Goal: Information Seeking & Learning: Understand process/instructions

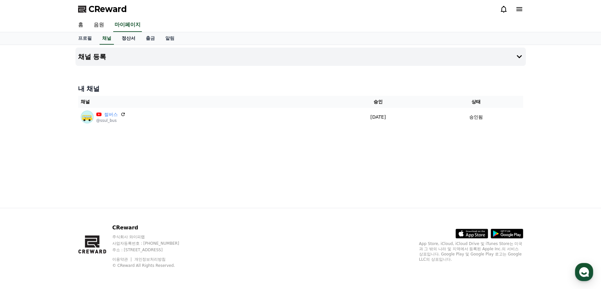
click at [133, 42] on link "정산서" at bounding box center [129, 38] width 24 height 12
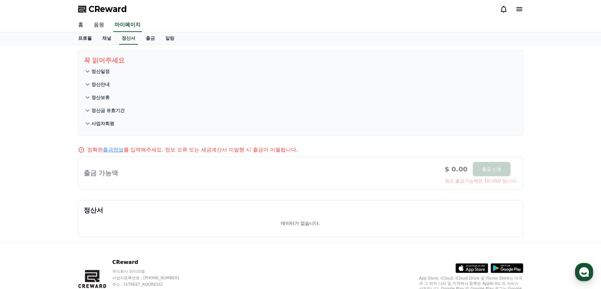
click at [81, 25] on link "홈" at bounding box center [81, 25] width 16 height 14
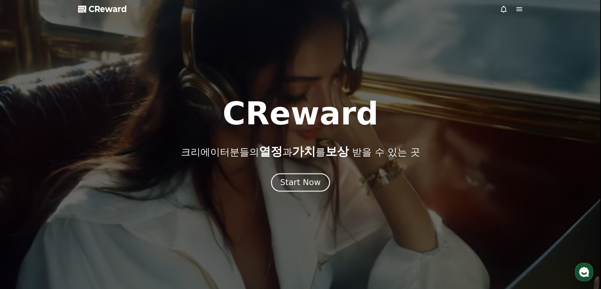
click at [297, 186] on div "Start Now" at bounding box center [300, 182] width 40 height 11
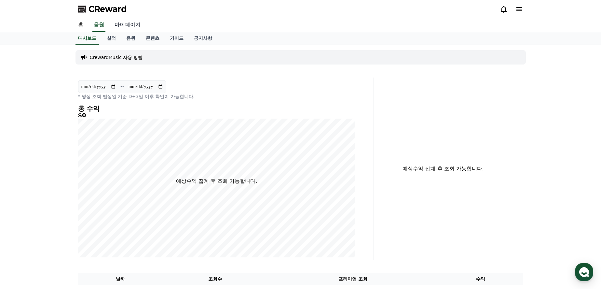
click at [132, 26] on link "마이페이지" at bounding box center [127, 25] width 36 height 14
select select "**********"
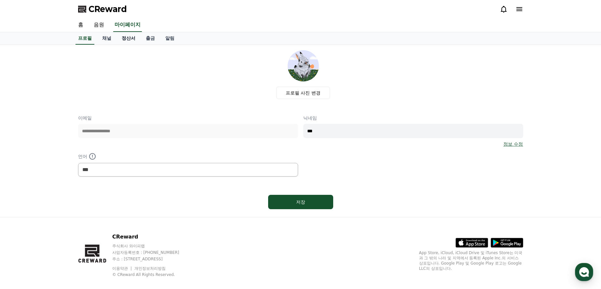
click at [131, 40] on link "정산서" at bounding box center [129, 38] width 24 height 12
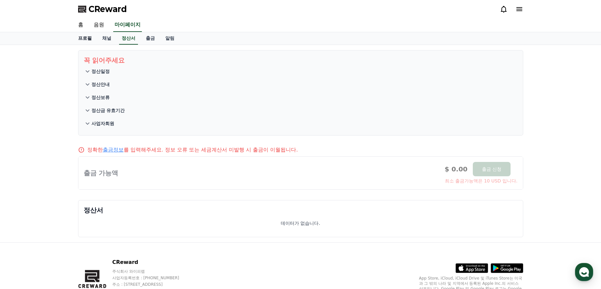
click at [80, 44] on link "프로필" at bounding box center [85, 38] width 24 height 12
select select "**********"
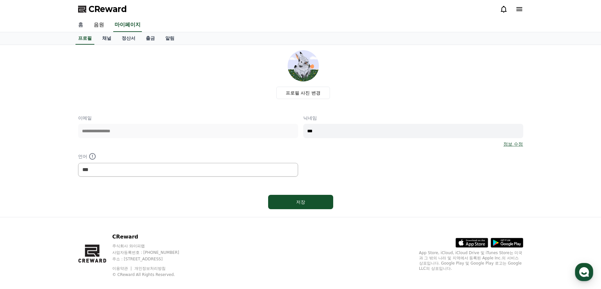
click at [85, 26] on link "홈" at bounding box center [81, 25] width 16 height 14
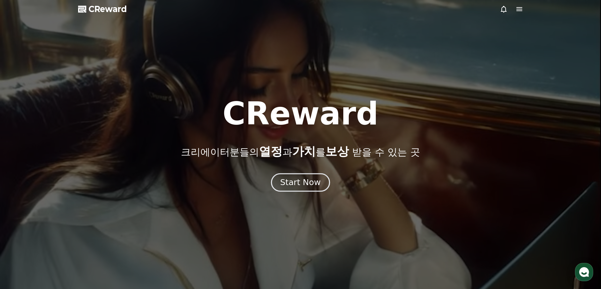
click at [311, 181] on div "Start Now" at bounding box center [300, 182] width 40 height 11
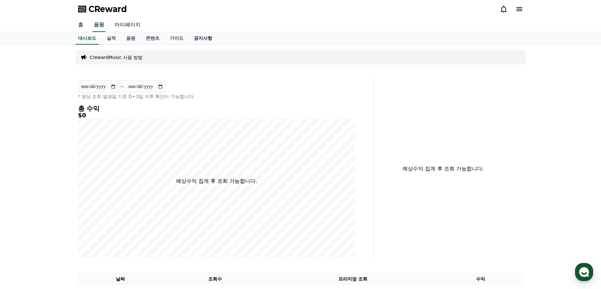
click at [194, 40] on link "공지사항" at bounding box center [203, 38] width 29 height 12
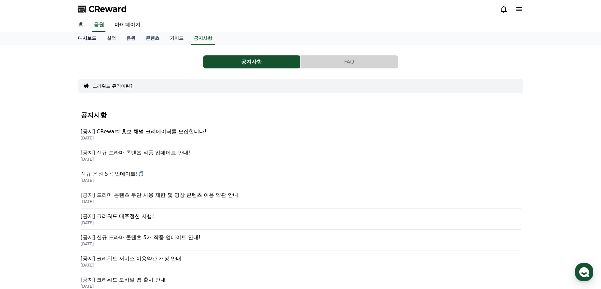
click at [87, 37] on link "대시보드" at bounding box center [87, 38] width 29 height 12
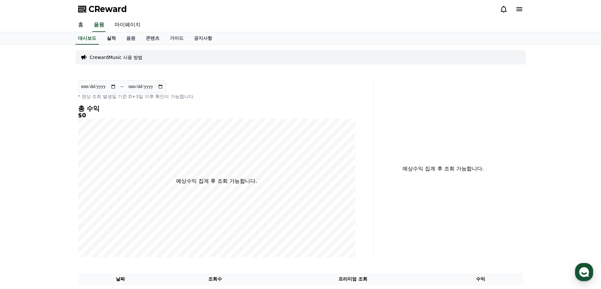
click at [110, 41] on link "실적" at bounding box center [112, 38] width 20 height 12
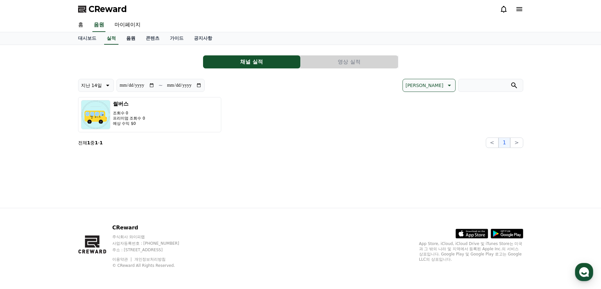
click at [127, 42] on link "음원" at bounding box center [131, 38] width 20 height 12
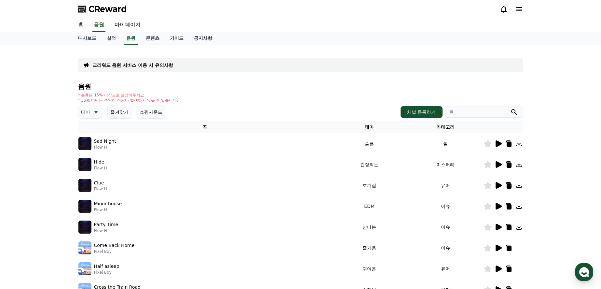
click at [201, 39] on link "공지사항" at bounding box center [203, 38] width 29 height 12
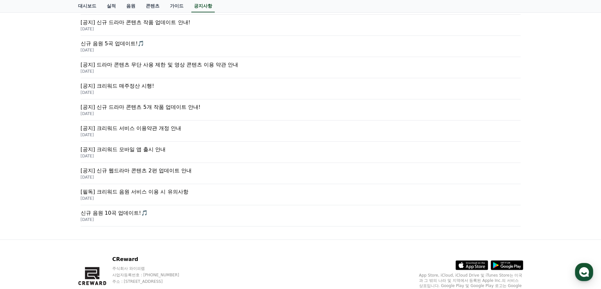
scroll to position [162, 0]
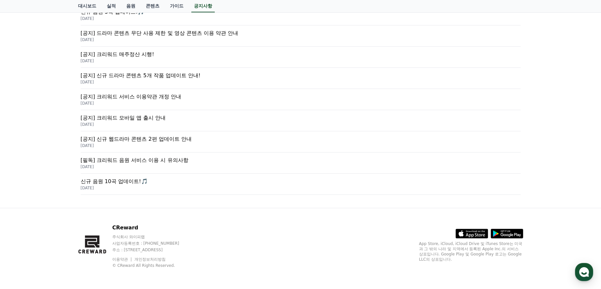
click at [192, 162] on p "[필독] 크리워드 음원 서비스 이용 시 유의사항" at bounding box center [301, 160] width 440 height 8
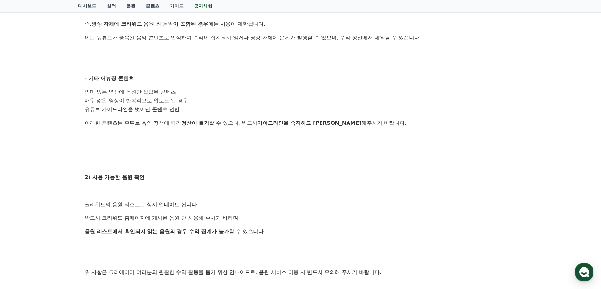
scroll to position [260, 0]
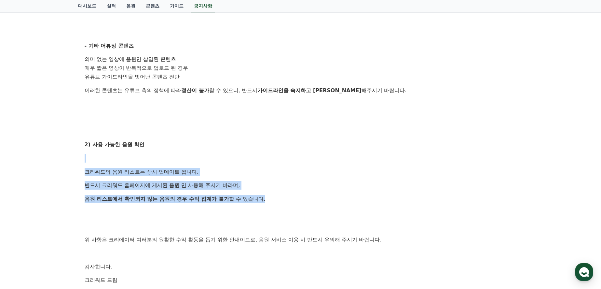
drag, startPoint x: 274, startPoint y: 195, endPoint x: 262, endPoint y: 136, distance: 60.8
click at [262, 136] on div "안녕하세요, 크리워드입니다. 크리워드를 이용해주시는 크리에이터님들께 감사의 말씀을 드립니다. 크리워드 음원 서비스 이용 시 유의사항을 안내드립…" at bounding box center [301, 82] width 432 height 432
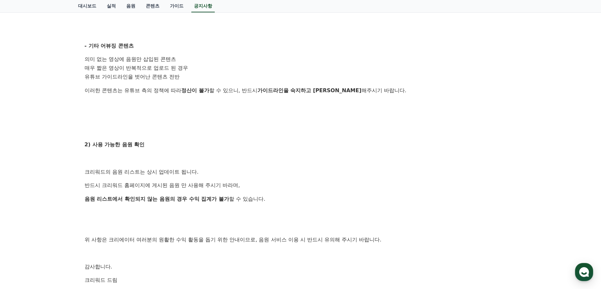
click at [262, 133] on p at bounding box center [301, 131] width 432 height 8
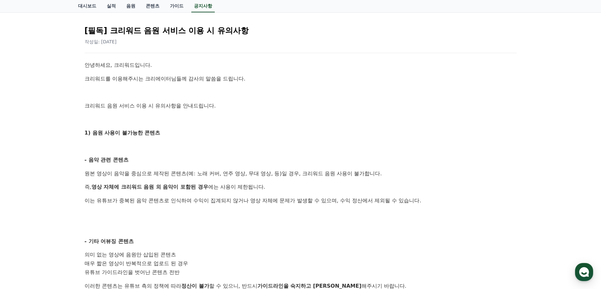
scroll to position [0, 0]
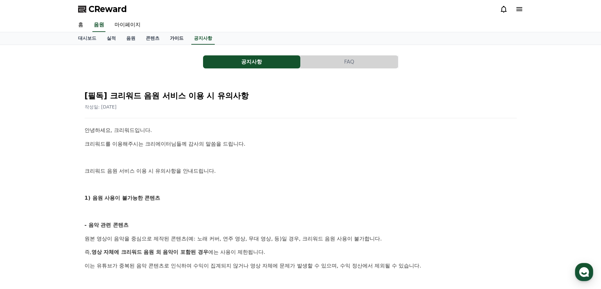
click at [182, 40] on link "가이드" at bounding box center [177, 38] width 24 height 12
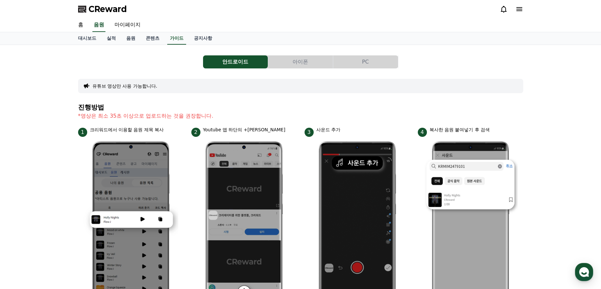
click at [364, 64] on button "PC" at bounding box center [365, 61] width 65 height 13
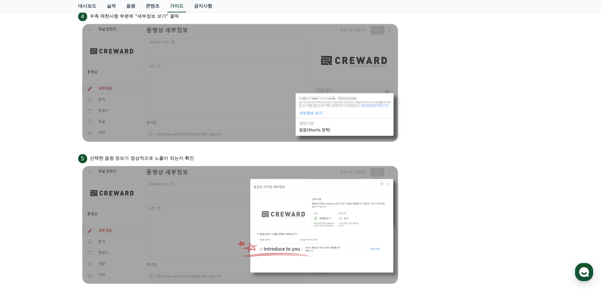
scroll to position [605, 0]
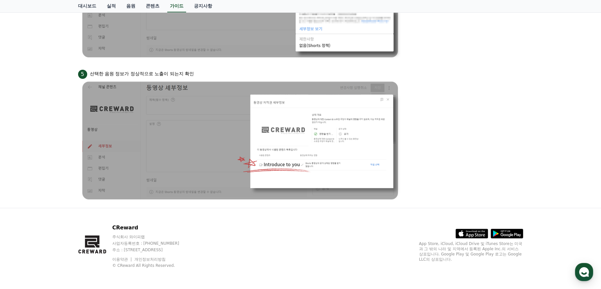
click at [303, 120] on img at bounding box center [241, 141] width 326 height 124
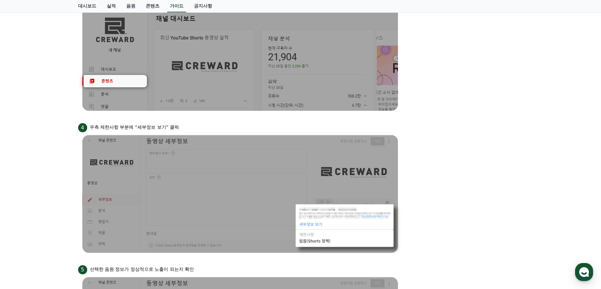
scroll to position [377, 0]
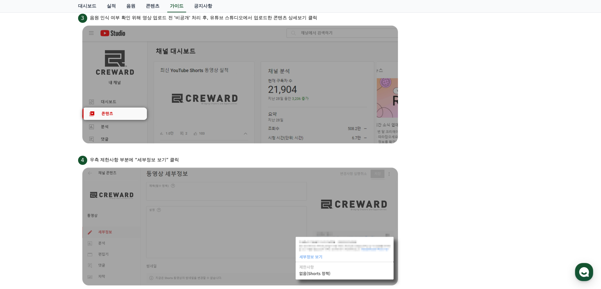
click at [518, 159] on div "4 우측 제한사항 부분에 “세부정보 보기” 클릭" at bounding box center [300, 159] width 445 height 10
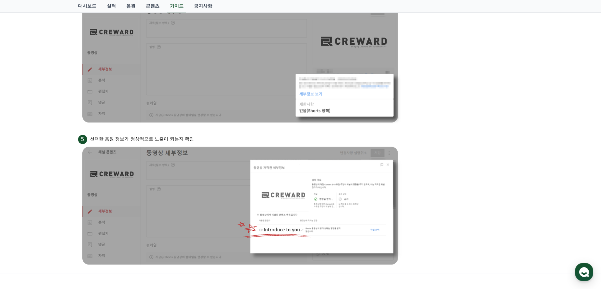
scroll to position [573, 0]
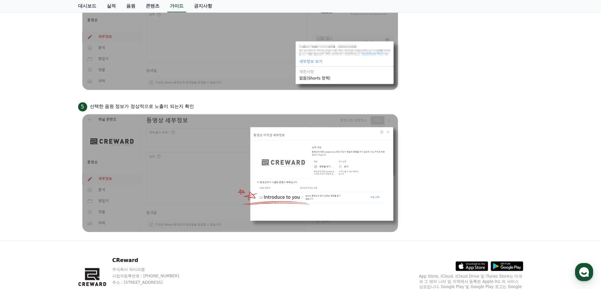
click at [313, 168] on img at bounding box center [241, 173] width 326 height 124
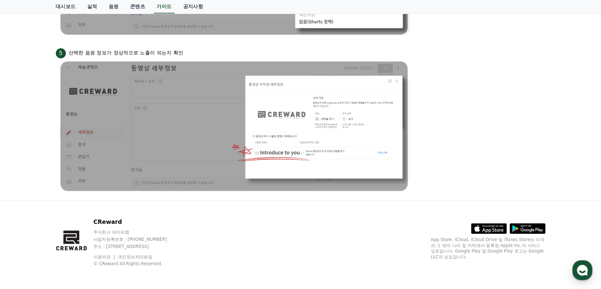
scroll to position [605, 0]
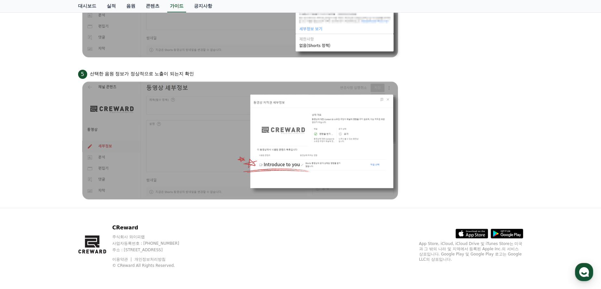
click at [456, 175] on li "5 선택한 음원 정보가 정상적으로 노출이 되는지 확인" at bounding box center [300, 135] width 445 height 134
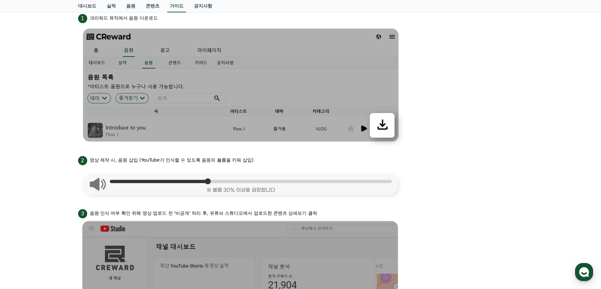
scroll to position [0, 0]
